Goal: Find specific page/section: Find specific page/section

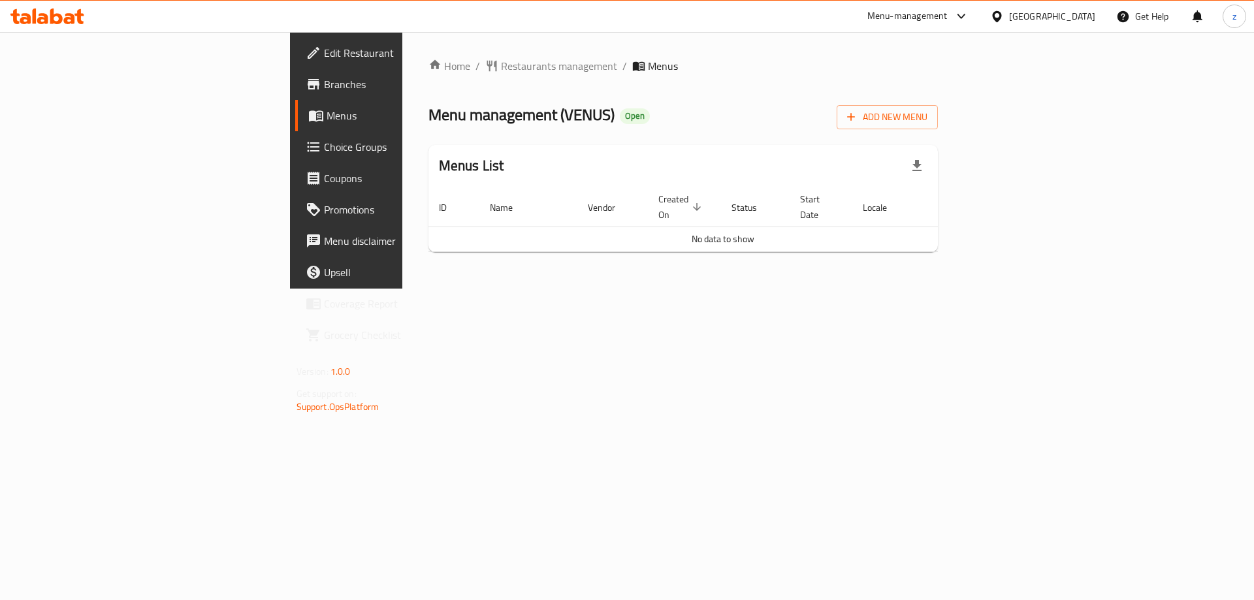
drag, startPoint x: 229, startPoint y: 118, endPoint x: 220, endPoint y: 99, distance: 21.0
click at [402, 99] on div "Home / Restaurants management / Menus Menu management ( [GEOGRAPHIC_DATA] ) Ope…" at bounding box center [683, 160] width 562 height 257
click at [402, 99] on div "Home / Restaurants management / Menus Menu management ( VENUS ) Open Add New Me…" at bounding box center [683, 160] width 562 height 257
click at [324, 90] on span "Branches" at bounding box center [406, 84] width 165 height 16
click at [324, 76] on span "Branches" at bounding box center [406, 84] width 165 height 16
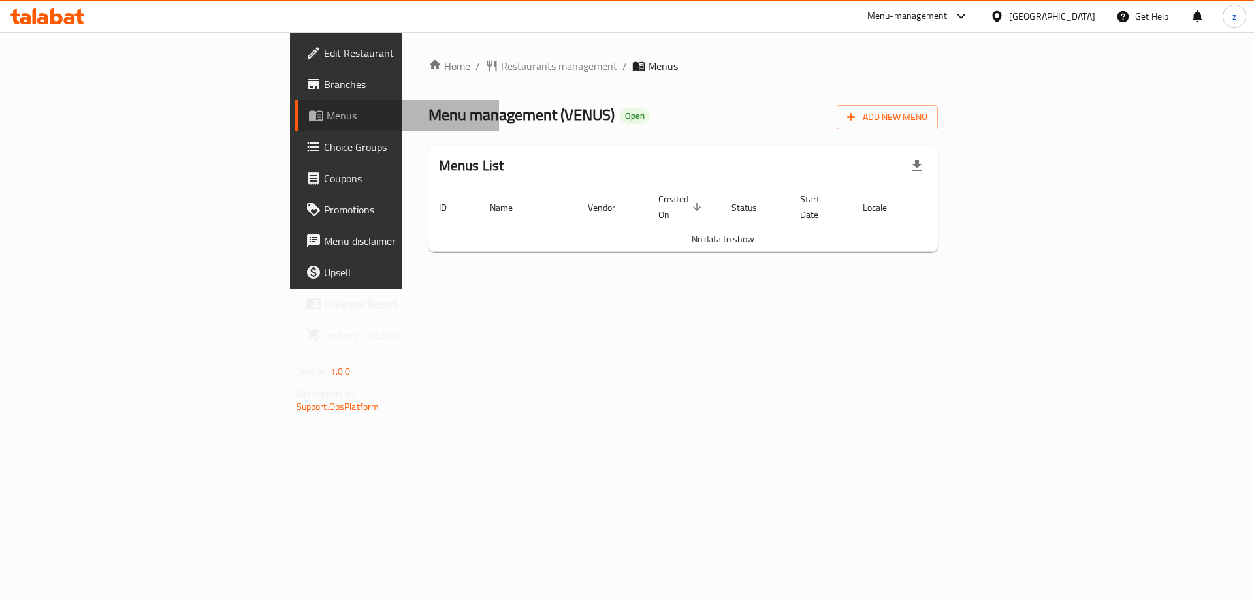
click at [326, 112] on span "Menus" at bounding box center [407, 116] width 163 height 16
click at [324, 79] on span "Branches" at bounding box center [406, 84] width 165 height 16
click at [947, 22] on div "Menu-management" at bounding box center [907, 16] width 80 height 16
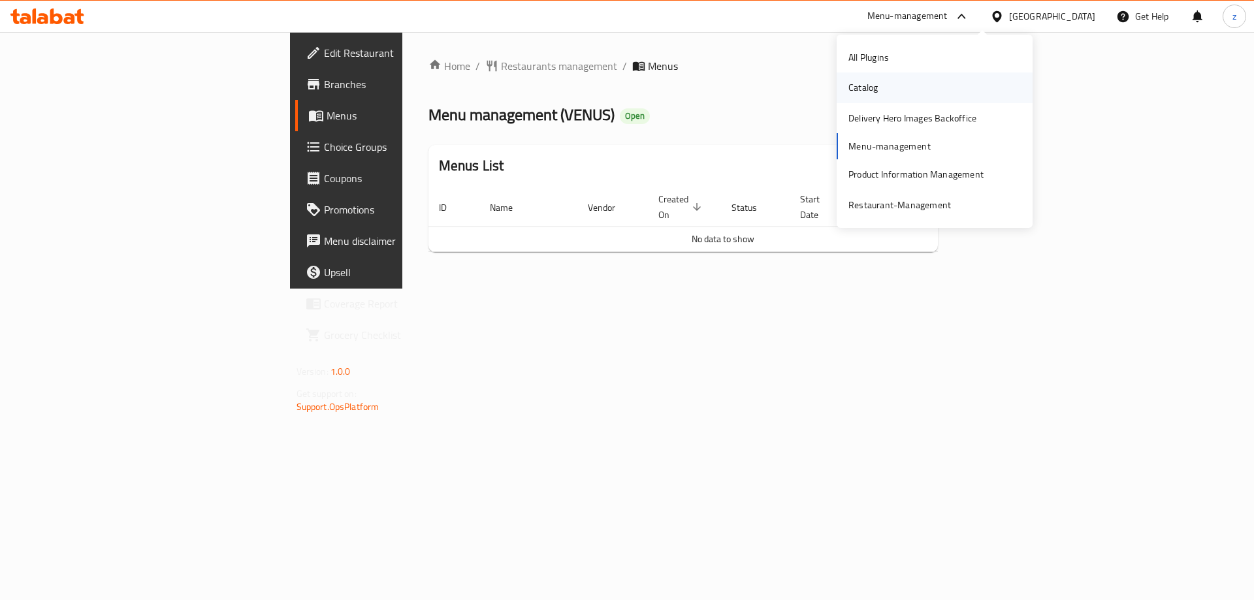
click at [920, 83] on div "Catalog" at bounding box center [934, 87] width 196 height 30
click at [326, 123] on span "Menus" at bounding box center [407, 116] width 163 height 16
click at [295, 135] on link "Choice Groups" at bounding box center [397, 146] width 204 height 31
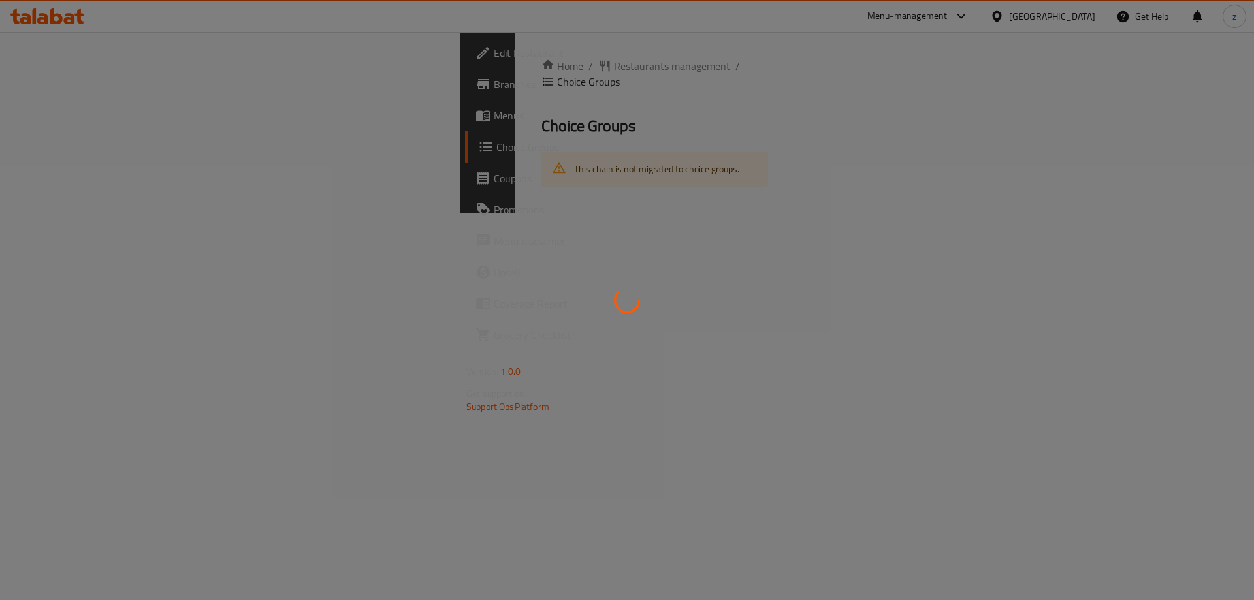
click at [97, 89] on div at bounding box center [627, 300] width 1254 height 600
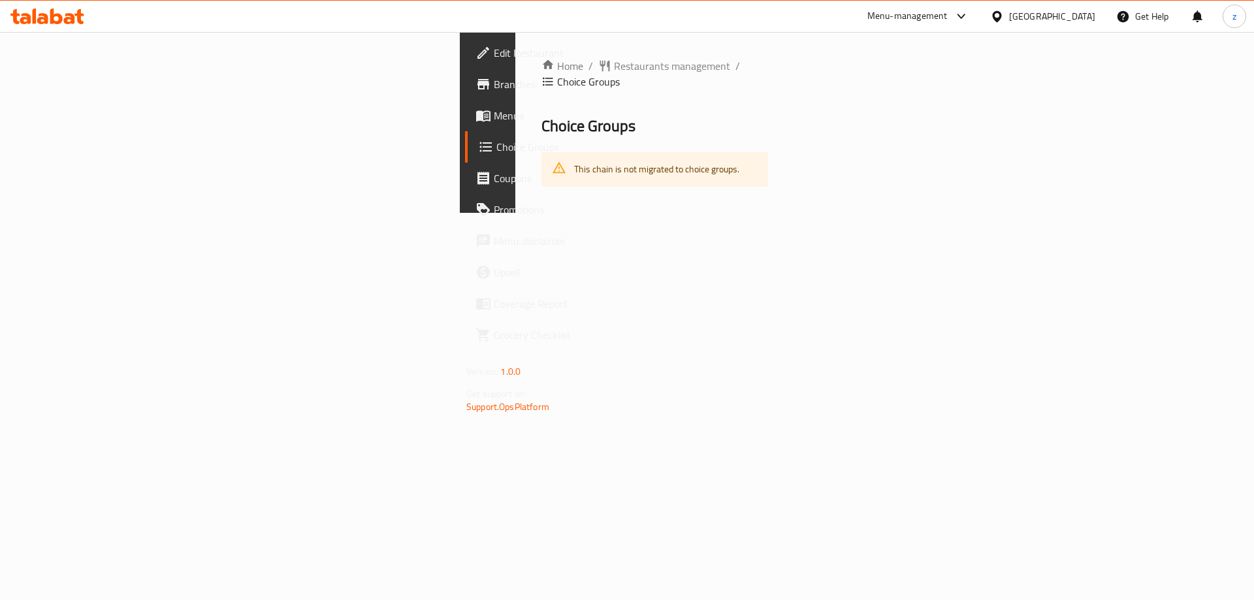
click at [494, 89] on span "Branches" at bounding box center [576, 84] width 165 height 16
